Goal: Navigation & Orientation: Find specific page/section

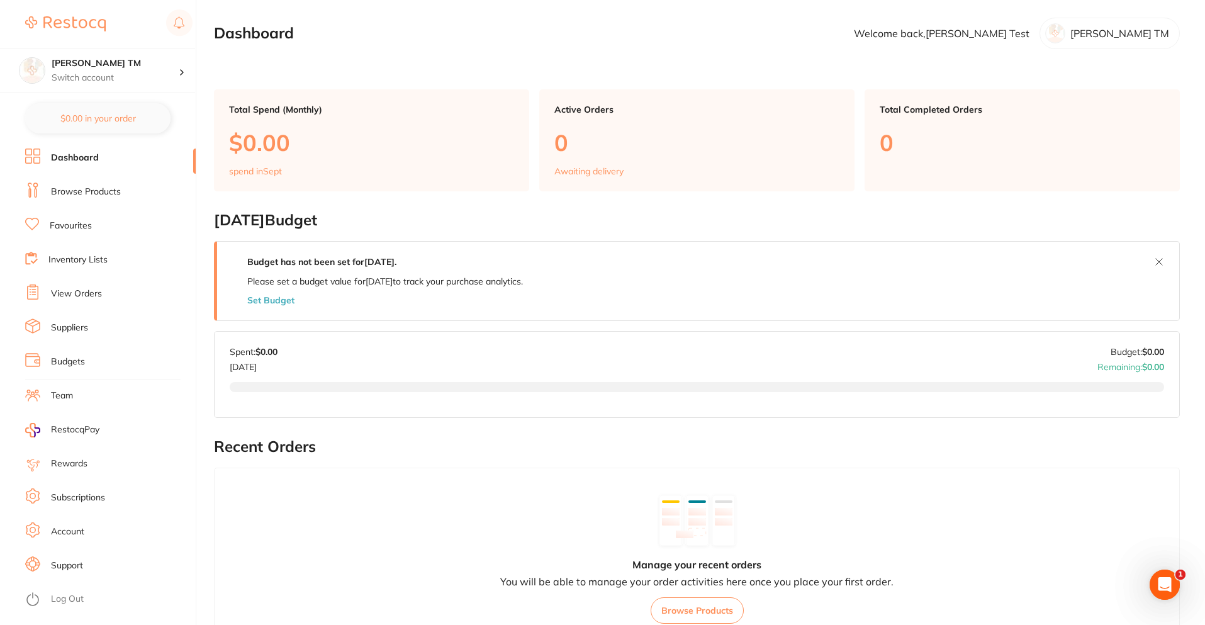
click at [98, 196] on link "Browse Products" at bounding box center [86, 192] width 70 height 13
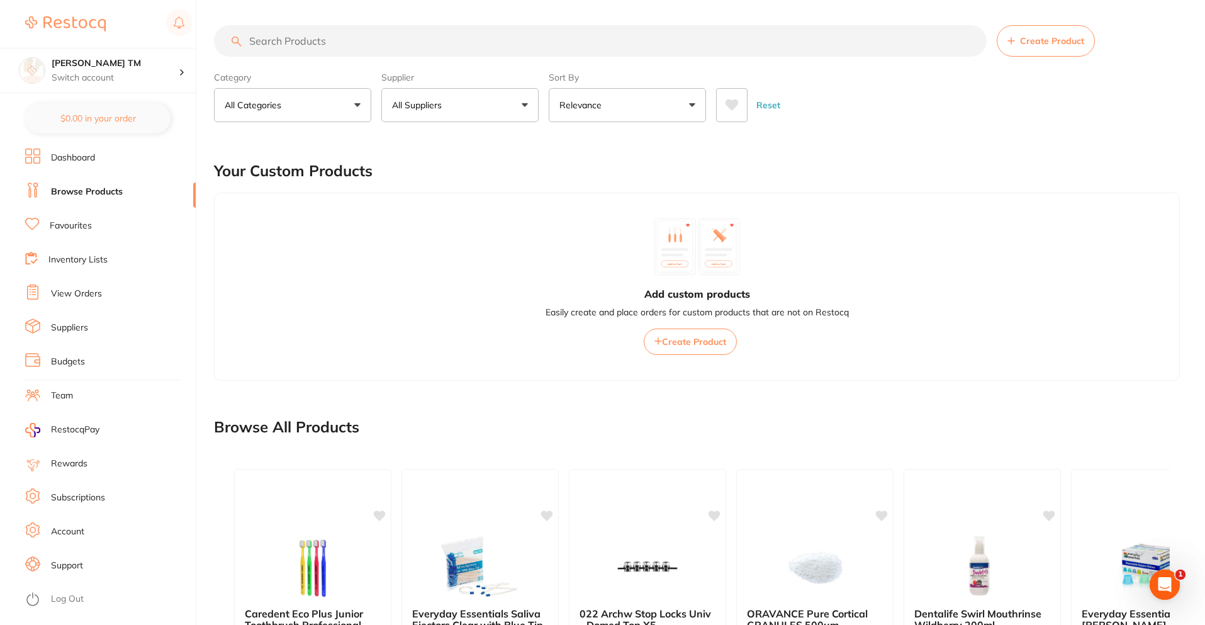
click at [1149, 37] on div "Create Product" at bounding box center [697, 40] width 966 height 31
click at [1030, 53] on button "Create Product" at bounding box center [1046, 40] width 98 height 31
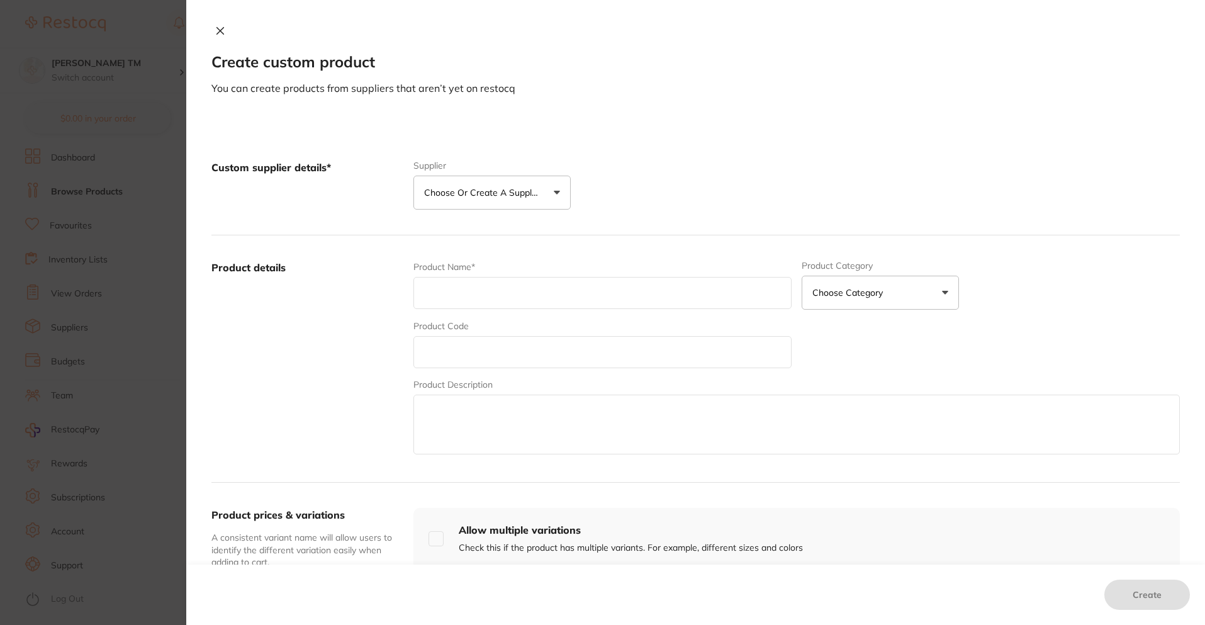
click at [221, 32] on icon at bounding box center [220, 31] width 10 height 10
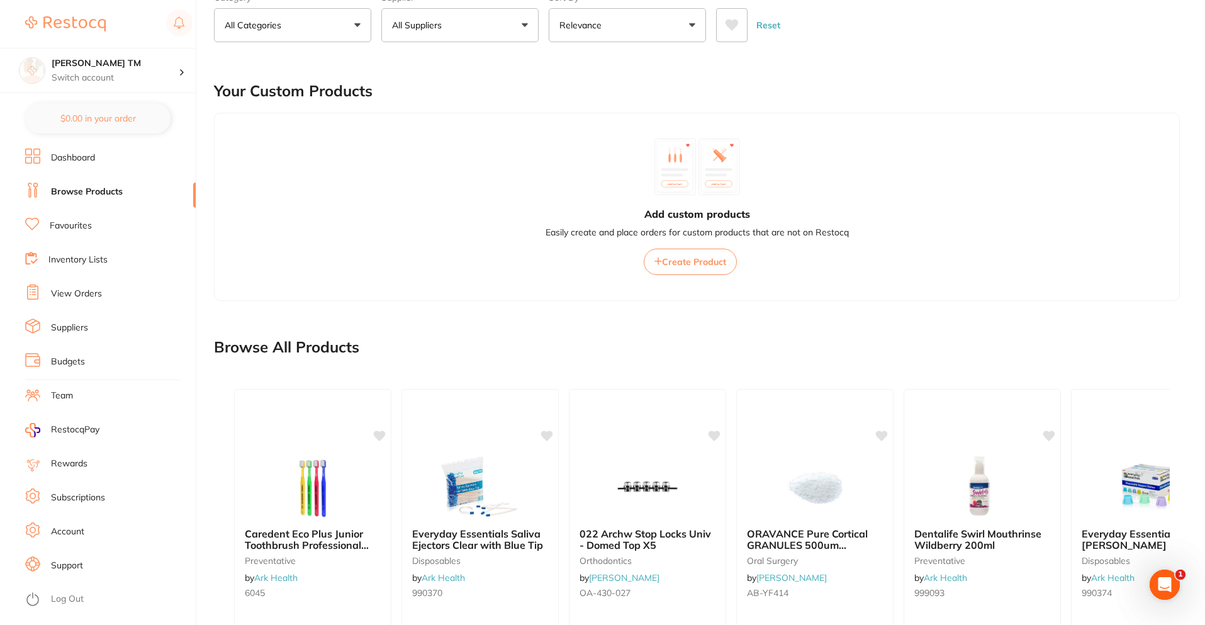
scroll to position [256, 0]
